Goal: Entertainment & Leisure: Consume media (video, audio)

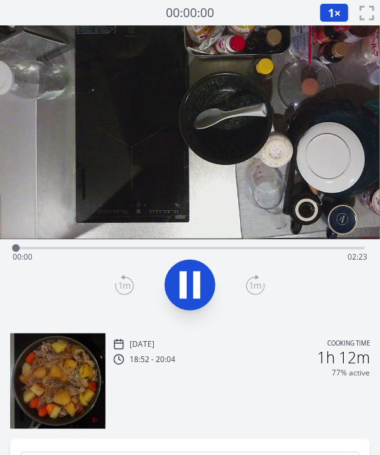
click at [245, 285] on div at bounding box center [190, 284] width 365 height 61
click at [219, 262] on div "Time elapsed: 00:01 Time remaining: 02:22" at bounding box center [190, 257] width 355 height 20
drag, startPoint x: 211, startPoint y: 243, endPoint x: -4, endPoint y: 232, distance: 215.9
click at [0, 232] on html "Discard Recording? You will not be able to recover this once discarded. Cancel …" at bounding box center [190, 297] width 380 height 594
click at [289, 282] on div at bounding box center [190, 284] width 365 height 61
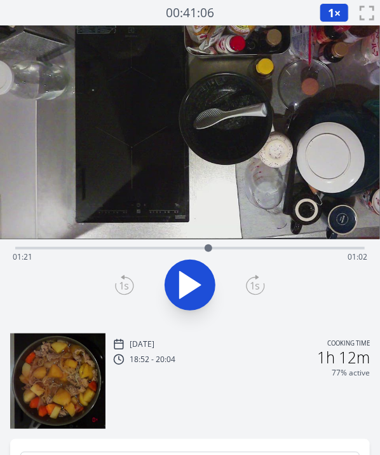
drag, startPoint x: 233, startPoint y: 248, endPoint x: 209, endPoint y: 253, distance: 24.6
click at [209, 253] on div at bounding box center [208, 248] width 19 height 19
click at [223, 249] on div "Time elapsed: 02:22 Time remaining: 00:00" at bounding box center [190, 257] width 355 height 20
drag, startPoint x: 226, startPoint y: 244, endPoint x: 233, endPoint y: 242, distance: 7.3
click at [233, 242] on div at bounding box center [232, 248] width 19 height 19
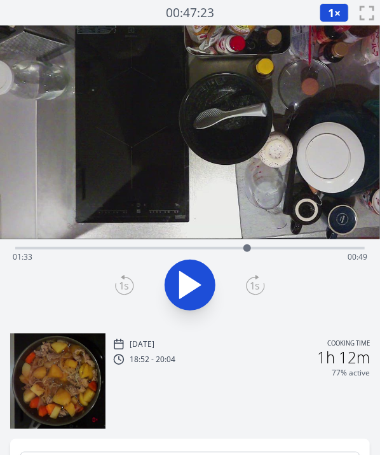
drag, startPoint x: 232, startPoint y: 244, endPoint x: 248, endPoint y: 246, distance: 16.7
click at [248, 246] on div at bounding box center [248, 248] width 8 height 8
drag, startPoint x: 251, startPoint y: 247, endPoint x: 257, endPoint y: 246, distance: 6.4
click at [257, 246] on div at bounding box center [257, 248] width 8 height 8
click at [174, 249] on div "Time elapsed: 02:22 Time remaining: 00:00" at bounding box center [190, 257] width 355 height 20
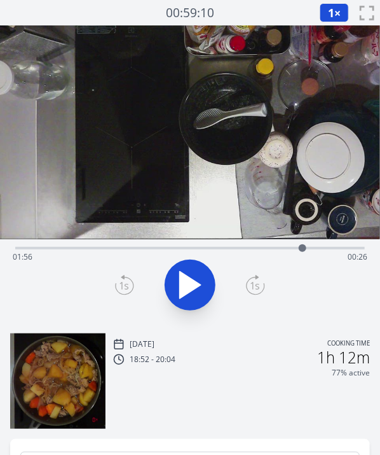
drag, startPoint x: 174, startPoint y: 249, endPoint x: 303, endPoint y: 246, distance: 129.2
click at [303, 246] on div at bounding box center [303, 248] width 8 height 8
click at [296, 246] on div at bounding box center [294, 248] width 8 height 8
drag, startPoint x: 294, startPoint y: 247, endPoint x: 167, endPoint y: 263, distance: 127.5
click at [167, 249] on div "Time elapsed: 01:01 Time remaining: 01:21" at bounding box center [190, 248] width 350 height 3
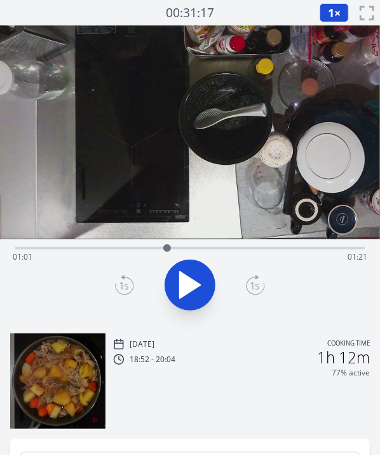
click at [165, 243] on div at bounding box center [167, 248] width 19 height 19
drag, startPoint x: 165, startPoint y: 244, endPoint x: 353, endPoint y: 256, distance: 188.1
click at [353, 256] on div at bounding box center [353, 248] width 19 height 19
drag, startPoint x: 353, startPoint y: 245, endPoint x: 282, endPoint y: 235, distance: 71.3
click at [282, 235] on div "Time elapsed: 01:48 Time remaining: 00:34" at bounding box center [190, 174] width 380 height 298
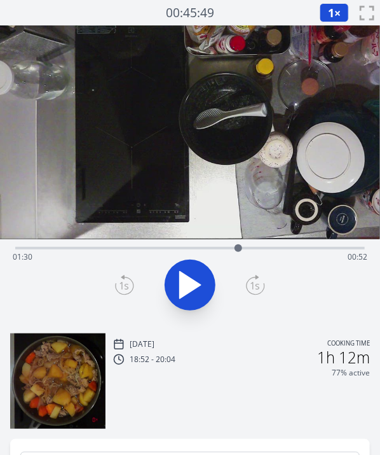
drag, startPoint x: 282, startPoint y: 246, endPoint x: 239, endPoint y: 250, distance: 43.4
click at [239, 250] on div at bounding box center [239, 248] width 8 height 8
drag, startPoint x: 239, startPoint y: 244, endPoint x: 191, endPoint y: 240, distance: 48.5
click at [191, 240] on div at bounding box center [190, 248] width 19 height 19
drag, startPoint x: 193, startPoint y: 246, endPoint x: 212, endPoint y: 244, distance: 19.2
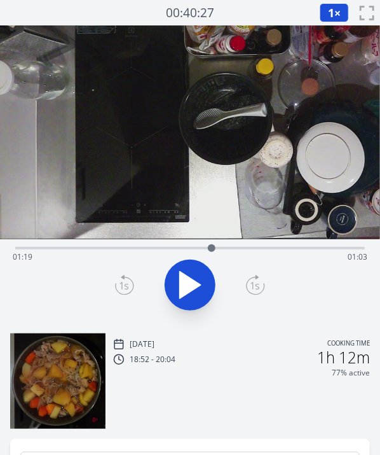
click at [212, 244] on div at bounding box center [212, 248] width 8 height 8
click at [213, 242] on div at bounding box center [212, 248] width 19 height 19
drag, startPoint x: 212, startPoint y: 246, endPoint x: 261, endPoint y: 242, distance: 49.1
click at [261, 242] on div at bounding box center [260, 248] width 19 height 19
drag, startPoint x: 261, startPoint y: 242, endPoint x: 269, endPoint y: 240, distance: 8.7
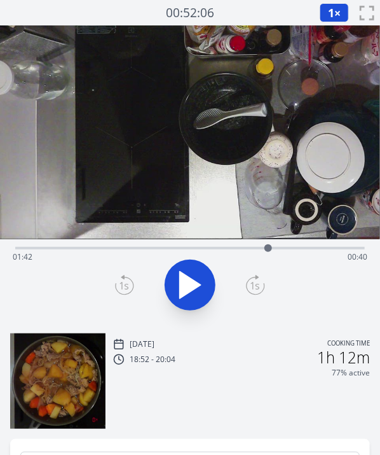
click at [269, 240] on div at bounding box center [268, 248] width 19 height 19
drag, startPoint x: 268, startPoint y: 243, endPoint x: 305, endPoint y: 244, distance: 36.9
click at [305, 244] on div at bounding box center [304, 248] width 19 height 19
drag, startPoint x: 305, startPoint y: 244, endPoint x: 366, endPoint y: 239, distance: 61.2
click at [366, 239] on div at bounding box center [365, 248] width 19 height 19
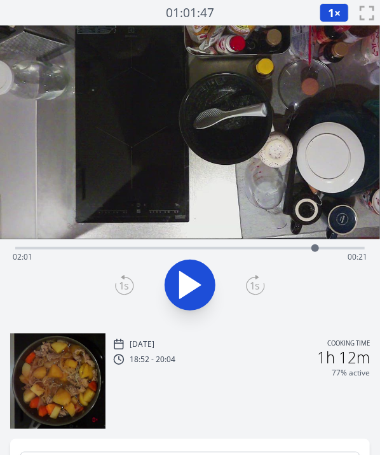
drag, startPoint x: 361, startPoint y: 248, endPoint x: 315, endPoint y: 251, distance: 45.9
click at [315, 251] on div at bounding box center [316, 248] width 8 height 8
click at [309, 250] on div at bounding box center [309, 248] width 8 height 8
drag, startPoint x: 309, startPoint y: 250, endPoint x: 270, endPoint y: 252, distance: 38.8
click at [270, 252] on div at bounding box center [271, 248] width 8 height 8
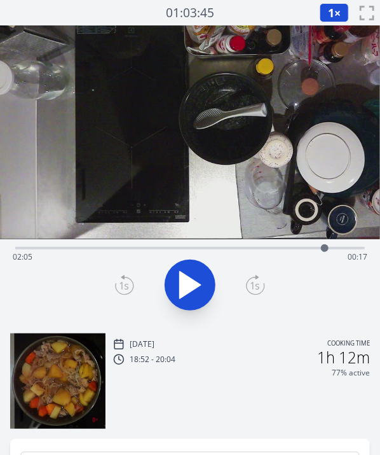
drag, startPoint x: 271, startPoint y: 247, endPoint x: 325, endPoint y: 243, distance: 54.3
click at [325, 243] on div at bounding box center [325, 248] width 19 height 19
drag, startPoint x: 325, startPoint y: 243, endPoint x: 334, endPoint y: 244, distance: 9.0
click at [334, 244] on div at bounding box center [332, 248] width 19 height 19
drag, startPoint x: 334, startPoint y: 244, endPoint x: 347, endPoint y: 244, distance: 12.7
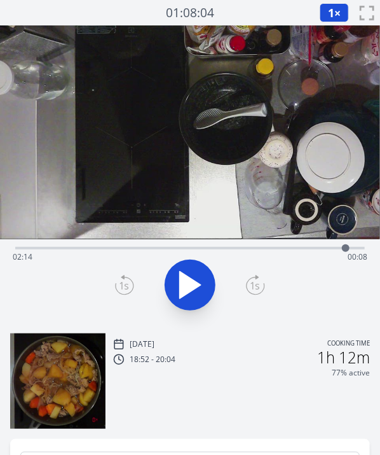
click at [347, 244] on div at bounding box center [346, 248] width 8 height 8
click at [347, 244] on div at bounding box center [347, 248] width 8 height 8
drag, startPoint x: 193, startPoint y: 248, endPoint x: 178, endPoint y: 253, distance: 15.3
click at [178, 253] on div "Time elapsed: 02:14 Time remaining: 00:08" at bounding box center [190, 257] width 355 height 20
drag, startPoint x: 178, startPoint y: 253, endPoint x: 216, endPoint y: 244, distance: 39.1
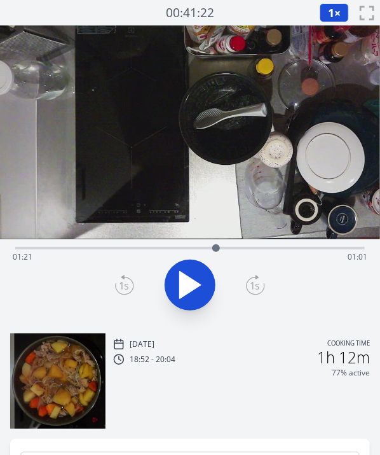
click at [216, 244] on div at bounding box center [216, 248] width 8 height 8
click at [190, 281] on icon at bounding box center [190, 285] width 21 height 27
drag, startPoint x: 223, startPoint y: 249, endPoint x: 296, endPoint y: 247, distance: 73.2
click at [296, 247] on div at bounding box center [296, 248] width 8 height 8
click at [199, 266] on button at bounding box center [190, 285] width 51 height 51
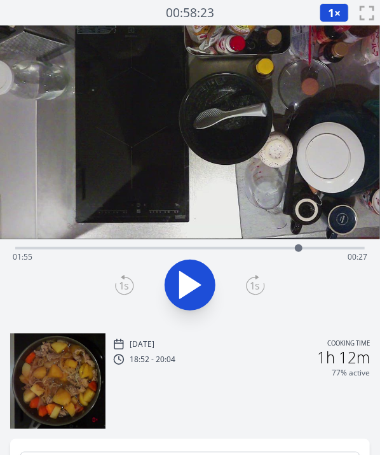
click at [299, 252] on div at bounding box center [298, 248] width 19 height 19
click at [200, 268] on icon at bounding box center [190, 285] width 36 height 36
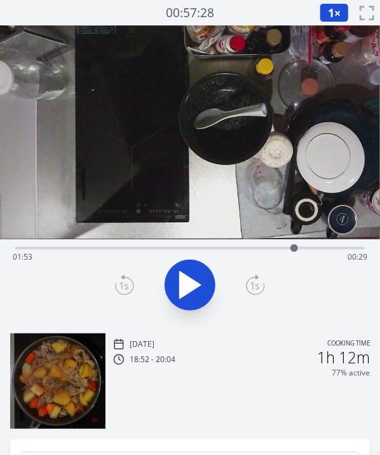
click at [295, 249] on div at bounding box center [295, 248] width 8 height 8
click at [193, 274] on icon at bounding box center [190, 285] width 36 height 36
drag, startPoint x: 300, startPoint y: 250, endPoint x: 246, endPoint y: 254, distance: 54.2
click at [246, 254] on div at bounding box center [246, 248] width 19 height 19
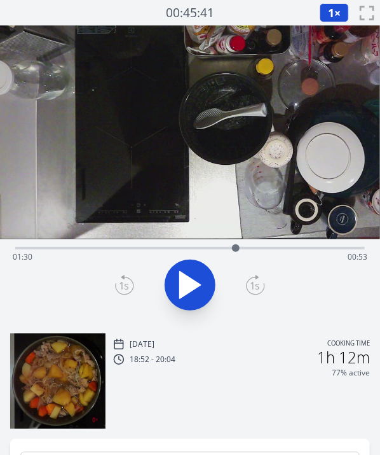
drag, startPoint x: 246, startPoint y: 254, endPoint x: 227, endPoint y: 254, distance: 18.5
click at [227, 254] on div at bounding box center [235, 248] width 19 height 19
drag, startPoint x: 226, startPoint y: 249, endPoint x: 217, endPoint y: 249, distance: 9.6
click at [217, 249] on div at bounding box center [217, 248] width 8 height 8
drag, startPoint x: 217, startPoint y: 249, endPoint x: 233, endPoint y: 251, distance: 16.6
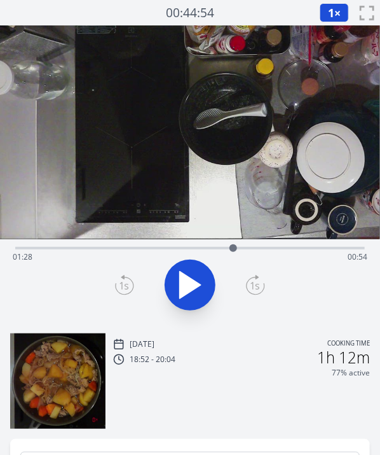
click at [233, 251] on div at bounding box center [234, 248] width 8 height 8
drag, startPoint x: 233, startPoint y: 251, endPoint x: 275, endPoint y: 250, distance: 41.4
click at [275, 250] on div at bounding box center [274, 248] width 8 height 8
drag, startPoint x: 275, startPoint y: 250, endPoint x: 298, endPoint y: 251, distance: 22.9
click at [298, 251] on div at bounding box center [299, 248] width 8 height 8
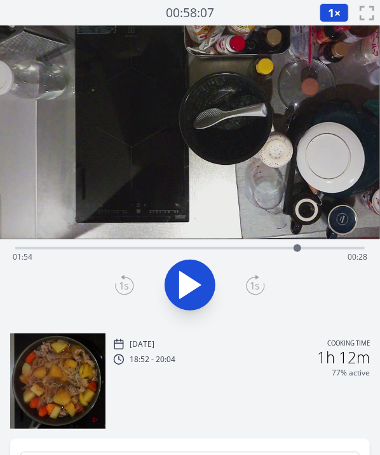
click at [190, 280] on icon at bounding box center [190, 285] width 21 height 27
click at [190, 280] on icon at bounding box center [190, 285] width 36 height 36
click at [190, 280] on icon at bounding box center [190, 285] width 21 height 27
click at [190, 280] on icon at bounding box center [190, 285] width 36 height 36
click at [190, 280] on icon at bounding box center [190, 285] width 21 height 27
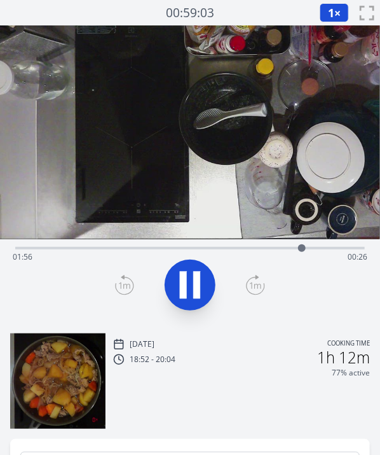
click at [190, 280] on icon at bounding box center [190, 285] width 36 height 36
drag, startPoint x: 301, startPoint y: 249, endPoint x: 270, endPoint y: 250, distance: 30.5
click at [270, 250] on div at bounding box center [271, 248] width 8 height 8
drag, startPoint x: 274, startPoint y: 251, endPoint x: 195, endPoint y: 249, distance: 78.3
click at [195, 249] on div at bounding box center [195, 248] width 19 height 19
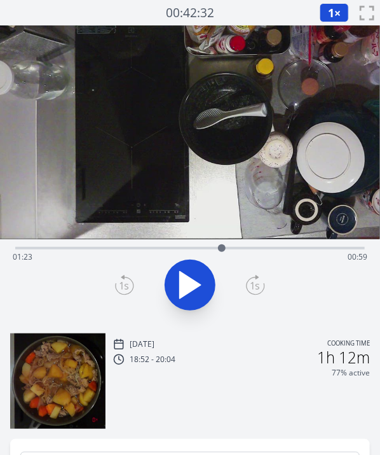
drag, startPoint x: 195, startPoint y: 249, endPoint x: 222, endPoint y: 244, distance: 27.7
click at [222, 244] on div at bounding box center [222, 248] width 8 height 8
drag, startPoint x: 223, startPoint y: 249, endPoint x: 196, endPoint y: 251, distance: 26.7
click at [196, 251] on div at bounding box center [196, 248] width 8 height 8
drag, startPoint x: 196, startPoint y: 251, endPoint x: 218, endPoint y: 249, distance: 21.7
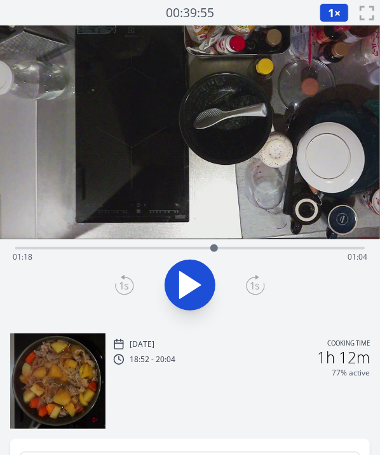
click at [218, 249] on div at bounding box center [215, 248] width 8 height 8
click at [223, 249] on div at bounding box center [223, 248] width 8 height 8
drag, startPoint x: 225, startPoint y: 252, endPoint x: 253, endPoint y: 251, distance: 28.6
click at [253, 251] on div at bounding box center [253, 248] width 19 height 19
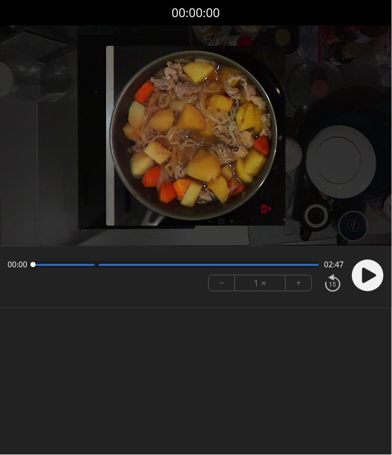
click at [366, 277] on icon at bounding box center [370, 275] width 14 height 15
click at [283, 396] on body "Discard Recording? You will not be able to recover this once discarded. Cancel …" at bounding box center [196, 227] width 392 height 455
click at [369, 273] on circle at bounding box center [368, 276] width 32 height 32
click at [190, 377] on body "Discard Recording? You will not be able to recover this once discarded. Cancel …" at bounding box center [196, 227] width 392 height 455
click at [372, 268] on circle at bounding box center [368, 276] width 32 height 32
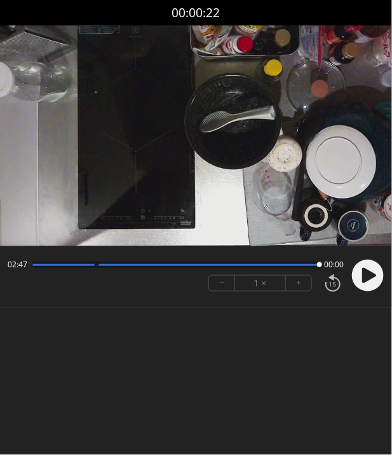
click at [278, 137] on video at bounding box center [196, 135] width 392 height 221
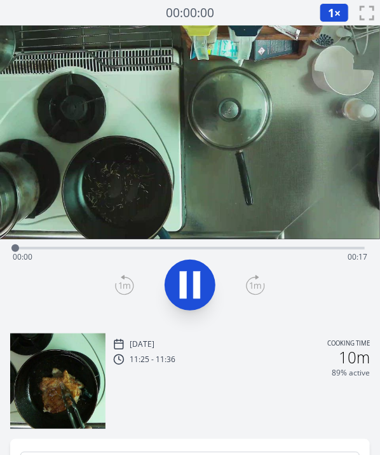
click at [191, 298] on icon at bounding box center [190, 285] width 36 height 36
drag, startPoint x: 105, startPoint y: 249, endPoint x: 45, endPoint y: 256, distance: 60.9
click at [45, 256] on div at bounding box center [49, 248] width 19 height 19
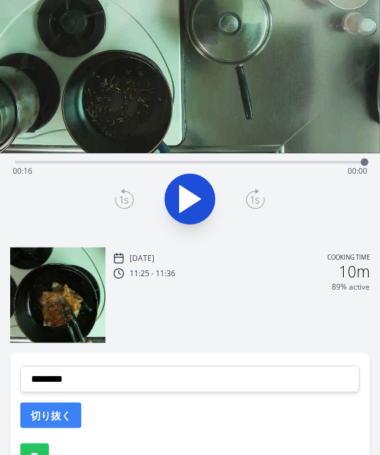
scroll to position [81, 0]
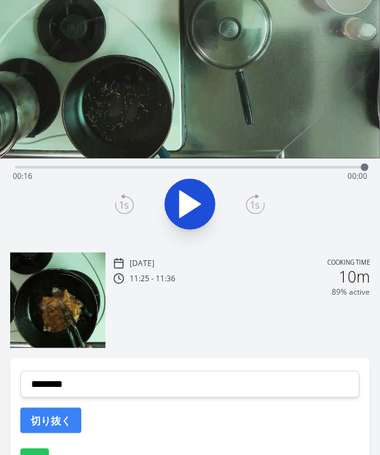
click at [191, 204] on icon at bounding box center [190, 204] width 21 height 27
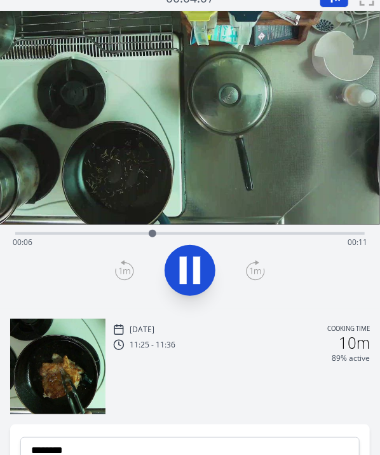
scroll to position [7, 0]
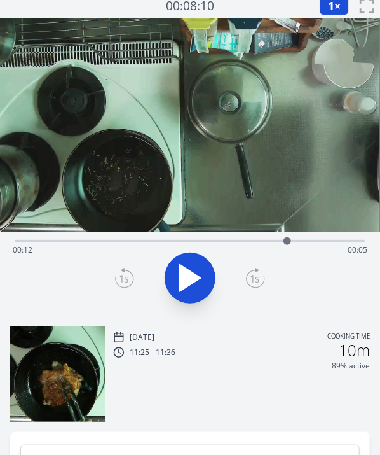
drag, startPoint x: 175, startPoint y: 238, endPoint x: 296, endPoint y: 240, distance: 121.5
click at [291, 240] on div at bounding box center [288, 241] width 8 height 8
click at [299, 240] on div "Time elapsed: 00:16 Time remaining: 00:00" at bounding box center [190, 250] width 355 height 20
drag, startPoint x: 303, startPoint y: 240, endPoint x: 229, endPoint y: 236, distance: 74.5
click at [229, 236] on div at bounding box center [228, 241] width 19 height 19
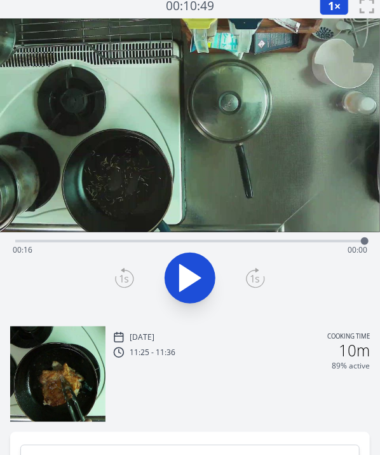
drag, startPoint x: 229, startPoint y: 236, endPoint x: 380, endPoint y: 235, distance: 150.8
click at [380, 235] on div "Time elapsed: 00:16 Time remaining: 00:00" at bounding box center [190, 274] width 380 height 84
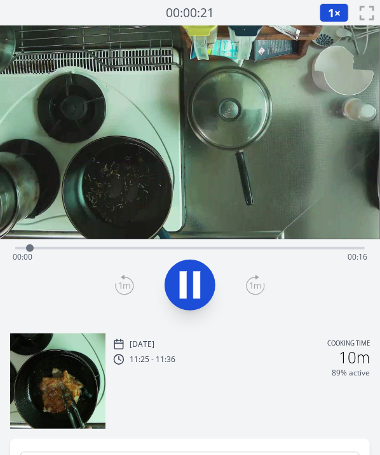
click at [176, 277] on icon at bounding box center [190, 285] width 36 height 36
click at [188, 285] on icon at bounding box center [190, 285] width 21 height 27
click at [187, 283] on icon at bounding box center [190, 285] width 36 height 36
click at [187, 283] on icon at bounding box center [190, 285] width 21 height 27
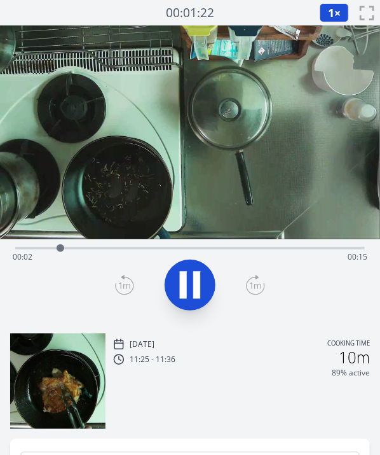
drag, startPoint x: 37, startPoint y: 251, endPoint x: 125, endPoint y: 249, distance: 88.4
click at [125, 249] on div "Time elapsed: 00:02 Time remaining: 00:15" at bounding box center [190, 257] width 355 height 20
drag, startPoint x: 125, startPoint y: 249, endPoint x: 190, endPoint y: 255, distance: 64.5
click at [190, 255] on div "Time elapsed: 00:06 Time remaining: 00:11" at bounding box center [190, 257] width 355 height 20
drag, startPoint x: 363, startPoint y: 247, endPoint x: 196, endPoint y: 253, distance: 166.7
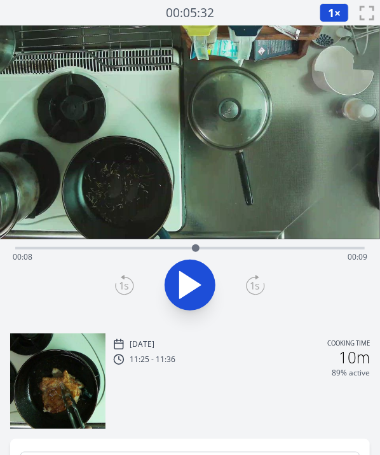
click at [196, 253] on div at bounding box center [195, 248] width 19 height 19
click at [189, 269] on icon at bounding box center [190, 285] width 36 height 36
click at [189, 268] on icon at bounding box center [190, 285] width 36 height 36
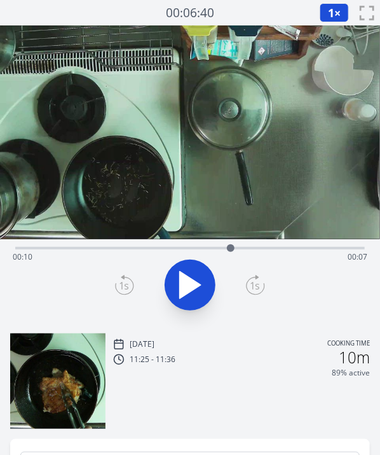
click at [189, 268] on icon at bounding box center [190, 285] width 36 height 36
drag, startPoint x: 242, startPoint y: 244, endPoint x: 242, endPoint y: 250, distance: 6.4
click at [242, 250] on div at bounding box center [242, 248] width 19 height 19
drag, startPoint x: 246, startPoint y: 246, endPoint x: 249, endPoint y: 253, distance: 7.1
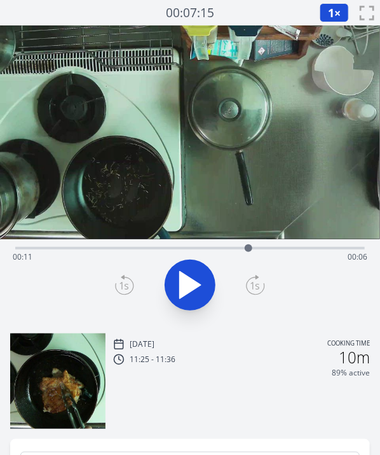
click at [249, 253] on div at bounding box center [248, 248] width 19 height 19
drag, startPoint x: 248, startPoint y: 249, endPoint x: 242, endPoint y: 253, distance: 7.4
click at [242, 253] on div at bounding box center [241, 248] width 19 height 19
drag, startPoint x: 240, startPoint y: 251, endPoint x: 249, endPoint y: 247, distance: 9.1
click at [249, 247] on div at bounding box center [250, 248] width 8 height 8
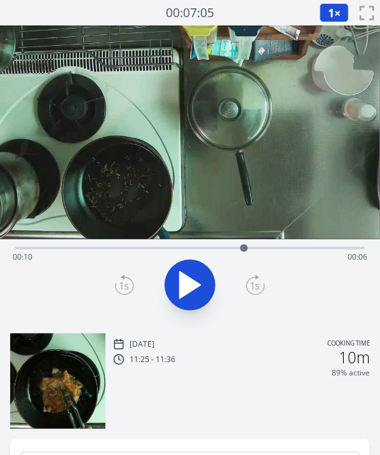
click at [244, 249] on div at bounding box center [244, 248] width 8 height 8
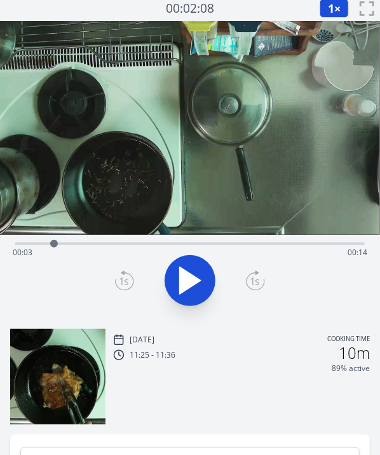
drag, startPoint x: 242, startPoint y: 243, endPoint x: 52, endPoint y: 261, distance: 190.4
click at [52, 245] on div "Time elapsed: 00:03 Time remaining: 00:14" at bounding box center [190, 243] width 350 height 3
drag, startPoint x: 50, startPoint y: 242, endPoint x: 129, endPoint y: 242, distance: 78.9
click at [129, 242] on div at bounding box center [129, 244] width 8 height 8
drag, startPoint x: 137, startPoint y: 243, endPoint x: 146, endPoint y: 243, distance: 8.9
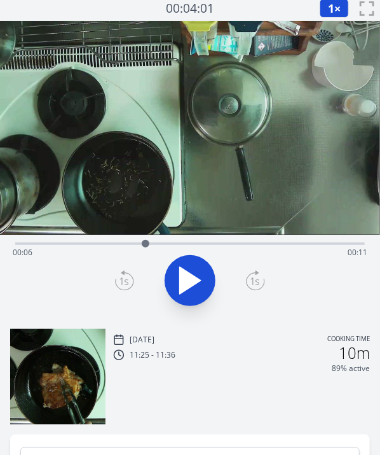
click at [146, 243] on div at bounding box center [145, 243] width 19 height 19
drag, startPoint x: 146, startPoint y: 243, endPoint x: 204, endPoint y: 250, distance: 58.3
click at [204, 250] on div at bounding box center [202, 243] width 19 height 19
drag, startPoint x: 204, startPoint y: 250, endPoint x: 256, endPoint y: 261, distance: 53.3
click at [256, 245] on div "Time elapsed: 00:12 Time remaining: 00:05" at bounding box center [190, 243] width 350 height 3
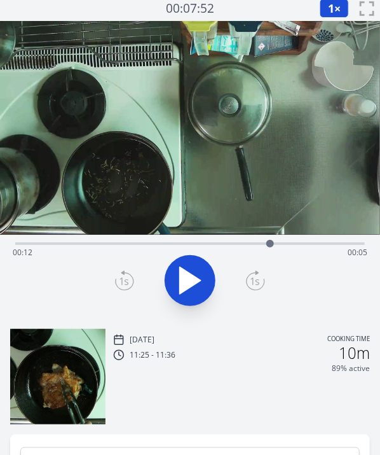
drag, startPoint x: 258, startPoint y: 243, endPoint x: 270, endPoint y: 244, distance: 12.7
click at [270, 244] on div at bounding box center [271, 244] width 8 height 8
drag, startPoint x: 268, startPoint y: 242, endPoint x: 331, endPoint y: 261, distance: 66.0
click at [331, 245] on div "Time elapsed: 00:14 Time remaining: 00:02" at bounding box center [190, 243] width 350 height 3
drag, startPoint x: 337, startPoint y: 246, endPoint x: 201, endPoint y: 250, distance: 136.2
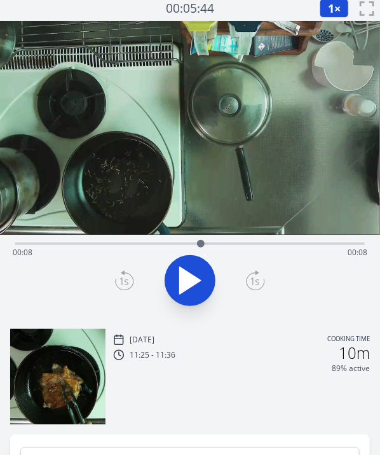
click at [201, 250] on div at bounding box center [200, 243] width 19 height 19
drag, startPoint x: 200, startPoint y: 239, endPoint x: 213, endPoint y: 240, distance: 13.4
click at [213, 240] on div at bounding box center [212, 243] width 19 height 19
click at [218, 244] on div at bounding box center [218, 244] width 8 height 8
click at [221, 244] on div at bounding box center [220, 244] width 8 height 8
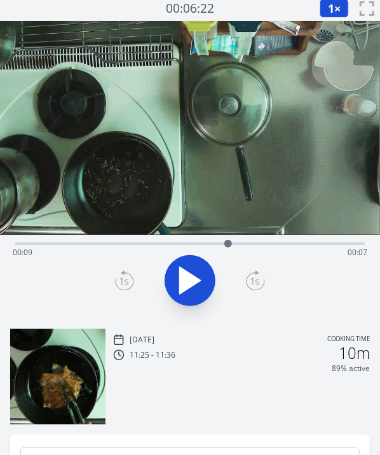
drag, startPoint x: 221, startPoint y: 244, endPoint x: 229, endPoint y: 245, distance: 7.7
click at [229, 245] on div at bounding box center [229, 244] width 8 height 8
drag, startPoint x: 236, startPoint y: 243, endPoint x: 300, endPoint y: 239, distance: 64.4
click at [300, 239] on div at bounding box center [297, 243] width 19 height 19
drag, startPoint x: 296, startPoint y: 243, endPoint x: 226, endPoint y: 247, distance: 70.1
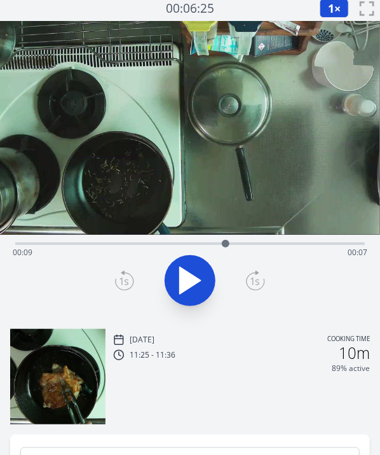
click at [226, 247] on div at bounding box center [226, 244] width 8 height 8
click at [197, 274] on icon at bounding box center [190, 281] width 36 height 36
click at [197, 274] on icon at bounding box center [196, 280] width 7 height 27
click at [197, 274] on icon at bounding box center [190, 281] width 36 height 36
click at [197, 274] on icon at bounding box center [196, 280] width 7 height 27
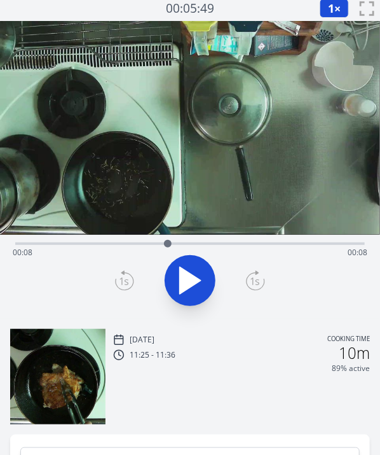
drag, startPoint x: 259, startPoint y: 243, endPoint x: 168, endPoint y: 233, distance: 91.5
click at [168, 234] on div at bounding box center [167, 243] width 19 height 19
click at [176, 265] on icon at bounding box center [190, 281] width 36 height 36
drag, startPoint x: 184, startPoint y: 239, endPoint x: 99, endPoint y: 241, distance: 85.3
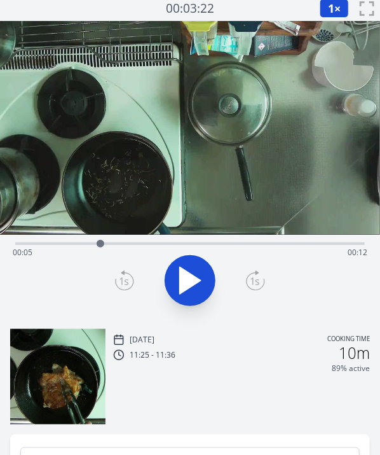
click at [99, 241] on div at bounding box center [100, 243] width 19 height 19
click at [172, 279] on button at bounding box center [190, 280] width 51 height 51
click at [192, 262] on button at bounding box center [190, 280] width 51 height 51
click at [332, 10] on span "1" at bounding box center [331, 8] width 6 height 15
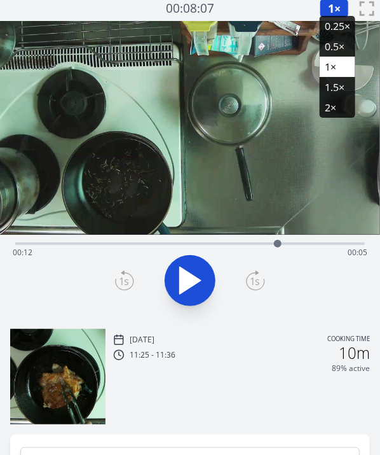
click at [329, 29] on li "0.25×" at bounding box center [338, 26] width 36 height 20
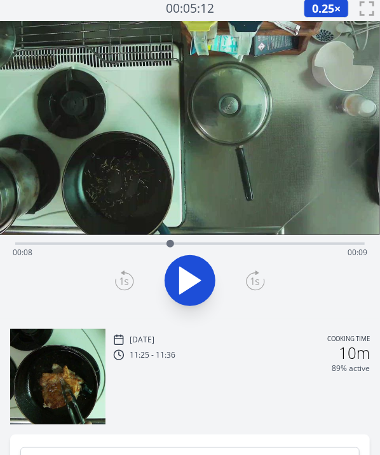
drag, startPoint x: 280, startPoint y: 240, endPoint x: 170, endPoint y: 253, distance: 110.2
click at [170, 245] on div "Time elapsed: 00:08 Time remaining: 00:09" at bounding box center [190, 243] width 350 height 3
drag, startPoint x: 169, startPoint y: 243, endPoint x: 56, endPoint y: 247, distance: 112.7
click at [56, 247] on div at bounding box center [55, 243] width 19 height 19
click at [195, 268] on icon at bounding box center [190, 281] width 36 height 36
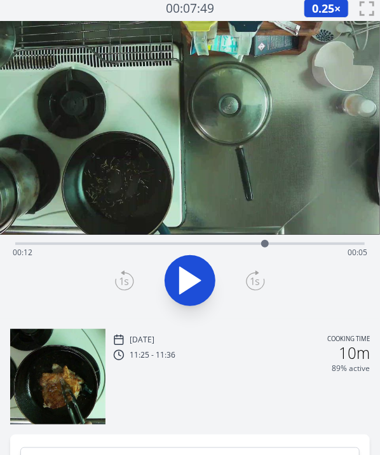
drag, startPoint x: 366, startPoint y: 241, endPoint x: 264, endPoint y: 245, distance: 101.8
click at [264, 245] on div at bounding box center [265, 244] width 8 height 8
drag, startPoint x: 264, startPoint y: 245, endPoint x: 234, endPoint y: 249, distance: 30.1
click at [234, 249] on div at bounding box center [237, 243] width 19 height 19
drag, startPoint x: 234, startPoint y: 249, endPoint x: 186, endPoint y: 244, distance: 48.0
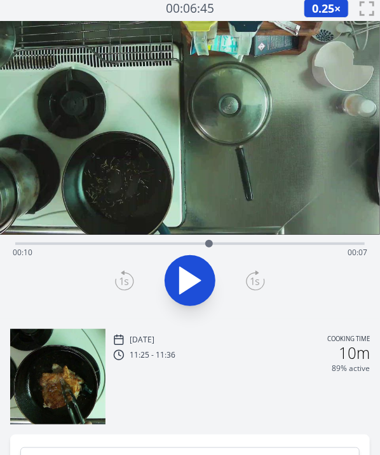
click at [200, 244] on div at bounding box center [209, 243] width 19 height 19
drag, startPoint x: 186, startPoint y: 244, endPoint x: 141, endPoint y: 244, distance: 45.8
click at [147, 244] on div at bounding box center [151, 244] width 8 height 8
click at [137, 246] on div at bounding box center [137, 244] width 8 height 8
drag, startPoint x: 137, startPoint y: 246, endPoint x: 127, endPoint y: 246, distance: 10.2
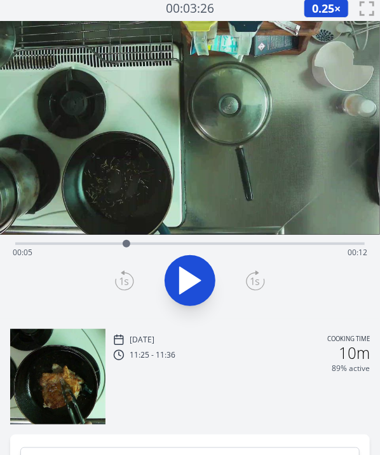
click at [127, 246] on div at bounding box center [127, 244] width 8 height 8
drag, startPoint x: 127, startPoint y: 246, endPoint x: 111, endPoint y: 249, distance: 16.2
click at [111, 249] on div at bounding box center [110, 243] width 19 height 19
drag, startPoint x: 111, startPoint y: 249, endPoint x: 120, endPoint y: 249, distance: 9.5
click at [120, 249] on div at bounding box center [118, 243] width 19 height 19
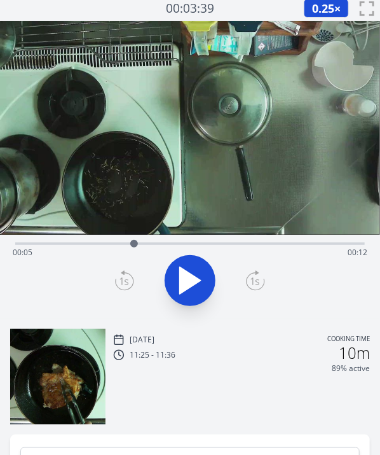
drag, startPoint x: 120, startPoint y: 249, endPoint x: 134, endPoint y: 249, distance: 14.0
click at [134, 249] on div at bounding box center [134, 243] width 19 height 19
drag, startPoint x: 142, startPoint y: 245, endPoint x: 6, endPoint y: 228, distance: 137.1
click at [6, 228] on div "Time elapsed: 00:00 Time remaining: 00:17" at bounding box center [190, 170] width 380 height 298
drag, startPoint x: 14, startPoint y: 240, endPoint x: 133, endPoint y: 250, distance: 119.4
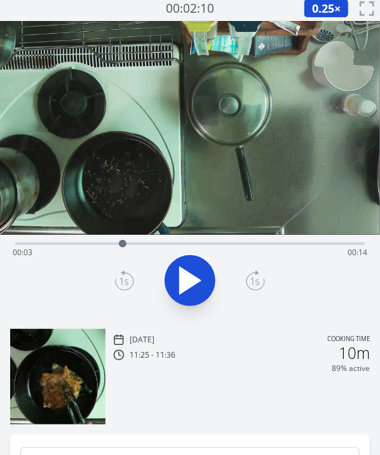
click at [132, 250] on div at bounding box center [122, 243] width 19 height 19
drag, startPoint x: 134, startPoint y: 246, endPoint x: 73, endPoint y: 251, distance: 60.6
click at [73, 251] on div at bounding box center [71, 243] width 19 height 19
drag, startPoint x: 74, startPoint y: 237, endPoint x: 190, endPoint y: 237, distance: 115.8
click at [190, 237] on div at bounding box center [189, 243] width 19 height 19
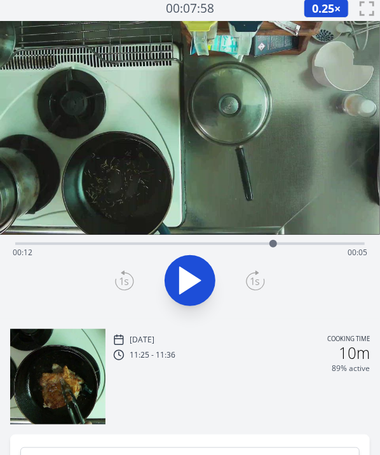
drag, startPoint x: 191, startPoint y: 240, endPoint x: 274, endPoint y: 244, distance: 83.4
click at [274, 244] on div at bounding box center [274, 244] width 8 height 8
drag, startPoint x: 270, startPoint y: 244, endPoint x: 215, endPoint y: 254, distance: 56.4
click at [215, 245] on div "Time elapsed: 00:09 Time remaining: 00:08" at bounding box center [190, 243] width 350 height 3
drag, startPoint x: 214, startPoint y: 246, endPoint x: 259, endPoint y: 245, distance: 45.2
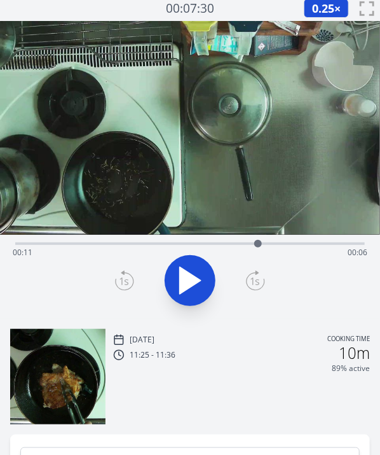
click at [259, 245] on div at bounding box center [258, 244] width 8 height 8
drag, startPoint x: 262, startPoint y: 244, endPoint x: 300, endPoint y: 249, distance: 38.6
click at [300, 249] on div at bounding box center [296, 243] width 19 height 19
drag, startPoint x: 300, startPoint y: 249, endPoint x: 314, endPoint y: 249, distance: 13.4
click at [314, 249] on div at bounding box center [313, 243] width 19 height 19
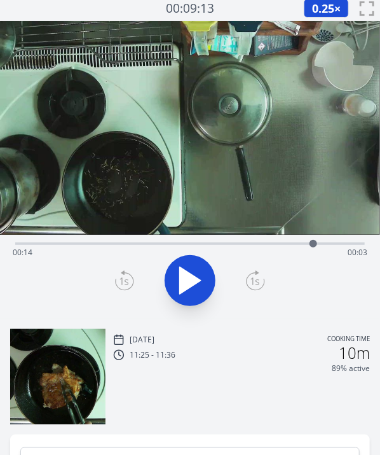
drag, startPoint x: 316, startPoint y: 246, endPoint x: 347, endPoint y: 251, distance: 31.6
click at [323, 251] on div at bounding box center [313, 243] width 19 height 19
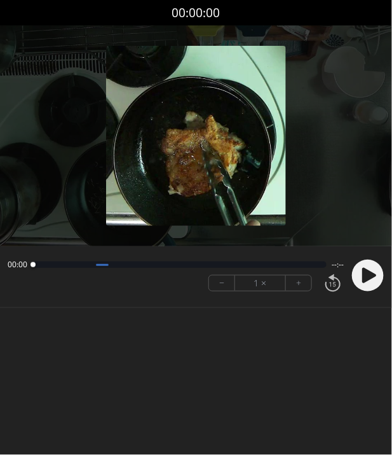
click at [356, 272] on circle at bounding box center [368, 276] width 32 height 32
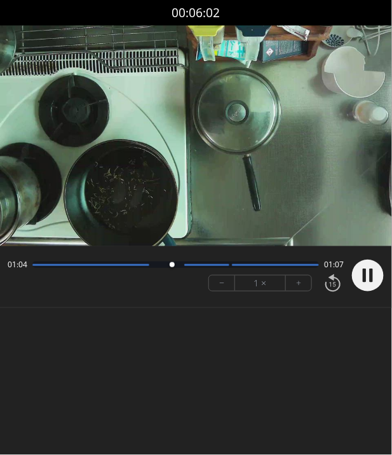
drag, startPoint x: 35, startPoint y: 261, endPoint x: 172, endPoint y: 277, distance: 138.3
click at [172, 277] on div "01:04 01:07 − 1 × +" at bounding box center [174, 275] width 342 height 43
drag, startPoint x: 177, startPoint y: 262, endPoint x: 233, endPoint y: 265, distance: 56.1
click at [226, 265] on div at bounding box center [217, 264] width 17 height 17
drag, startPoint x: 243, startPoint y: 263, endPoint x: 264, endPoint y: 265, distance: 21.1
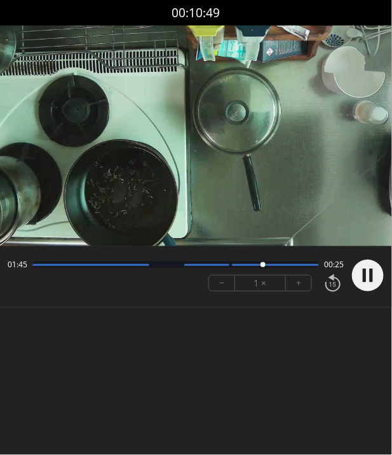
click at [264, 265] on div at bounding box center [263, 264] width 5 height 5
click at [188, 178] on video at bounding box center [196, 135] width 392 height 221
drag, startPoint x: 318, startPoint y: 263, endPoint x: 260, endPoint y: 263, distance: 57.9
click at [260, 263] on div at bounding box center [260, 264] width 5 height 5
drag, startPoint x: 260, startPoint y: 263, endPoint x: 272, endPoint y: 265, distance: 12.4
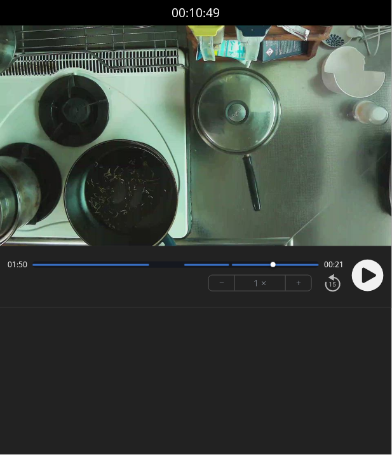
click at [272, 265] on div at bounding box center [273, 264] width 5 height 5
click at [223, 278] on button "−" at bounding box center [222, 282] width 26 height 15
